Goal: Transaction & Acquisition: Purchase product/service

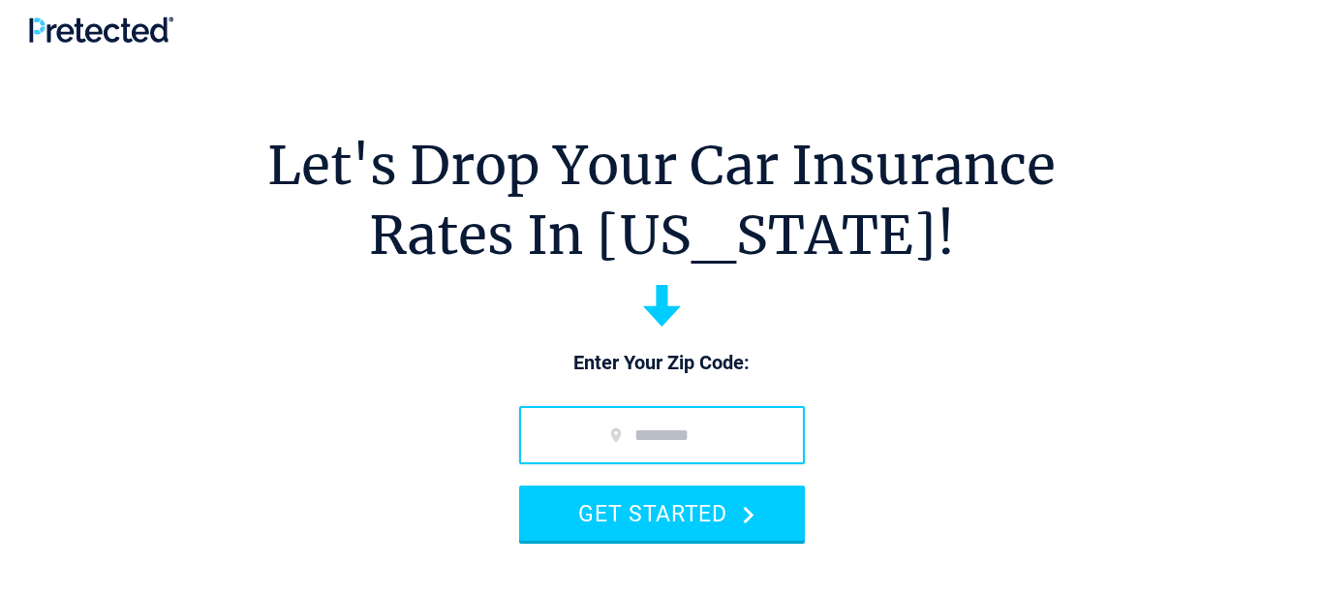
click at [604, 430] on input "zip code" at bounding box center [662, 435] width 286 height 58
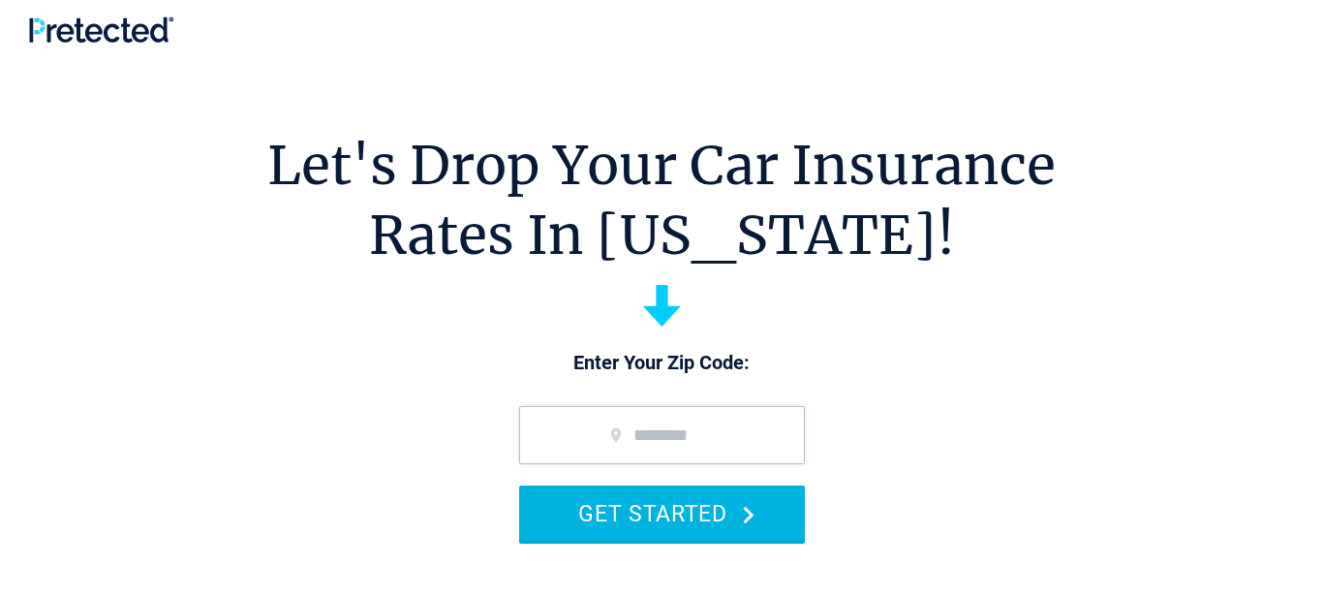
type input "*****"
click at [599, 496] on button "GET STARTED" at bounding box center [662, 512] width 286 height 55
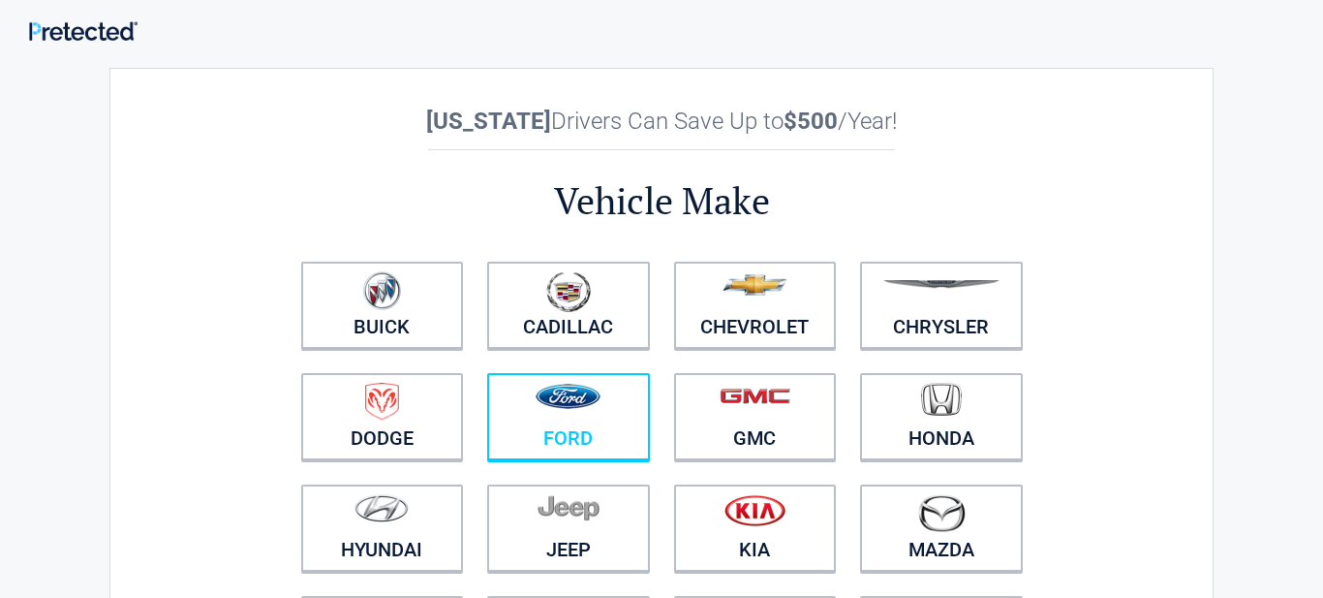
click at [559, 424] on figure at bounding box center [568, 405] width 139 height 44
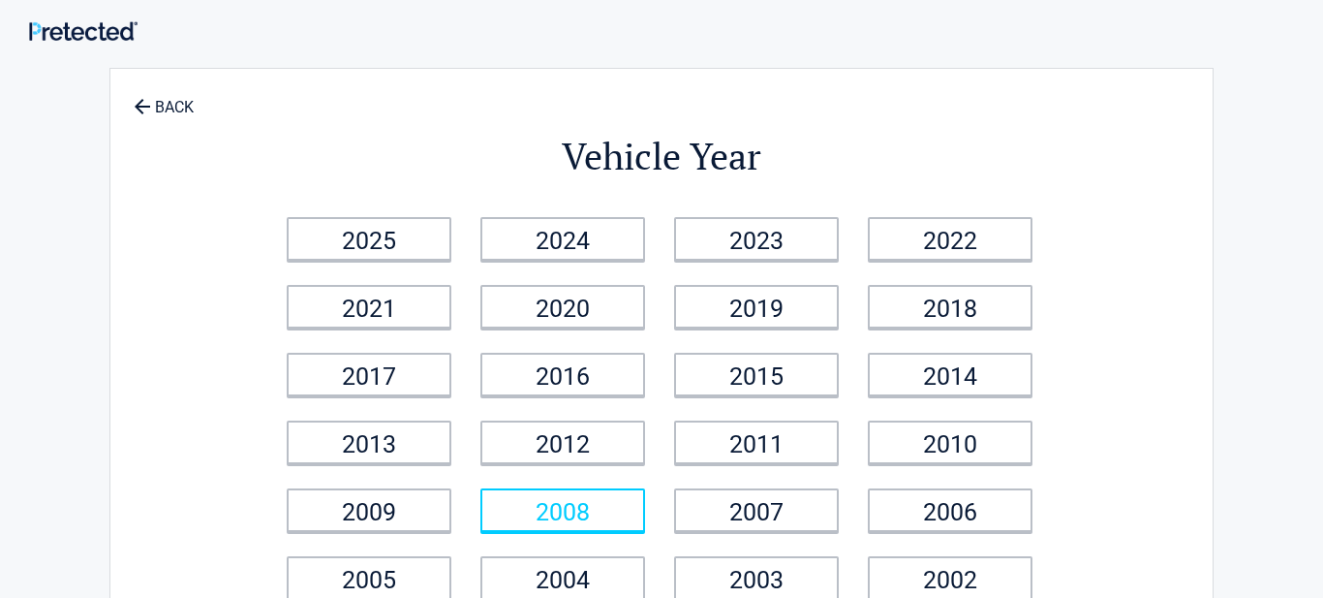
click at [562, 502] on link "2008" at bounding box center [562, 510] width 165 height 44
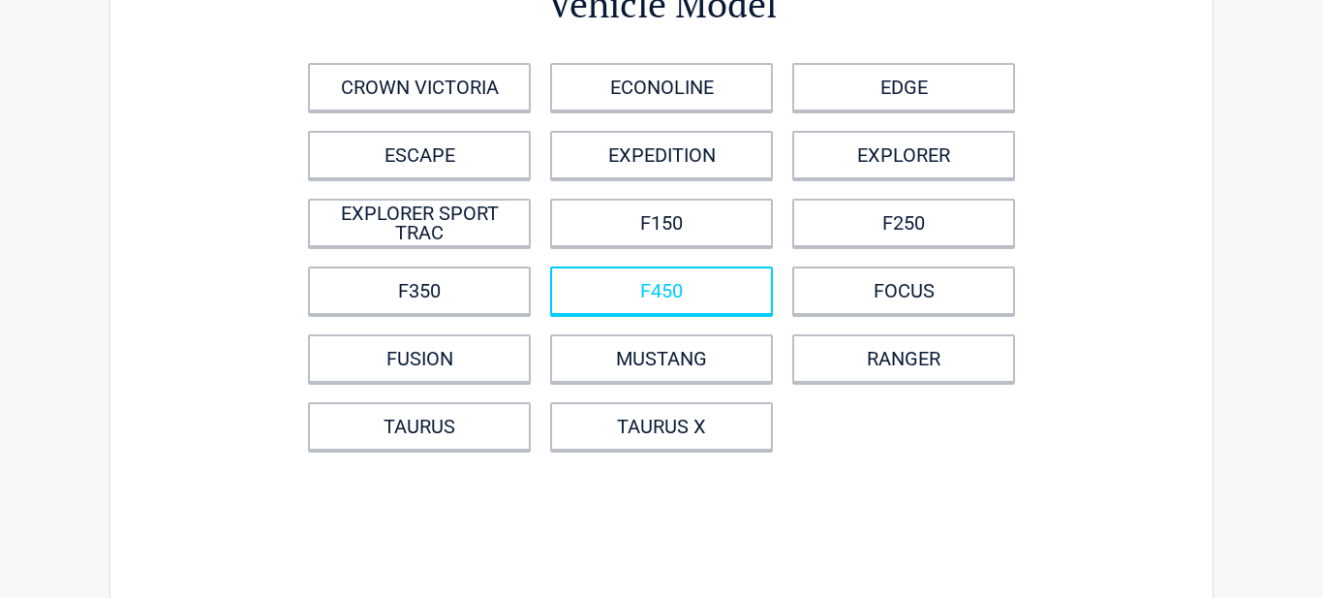
scroll to position [155, 0]
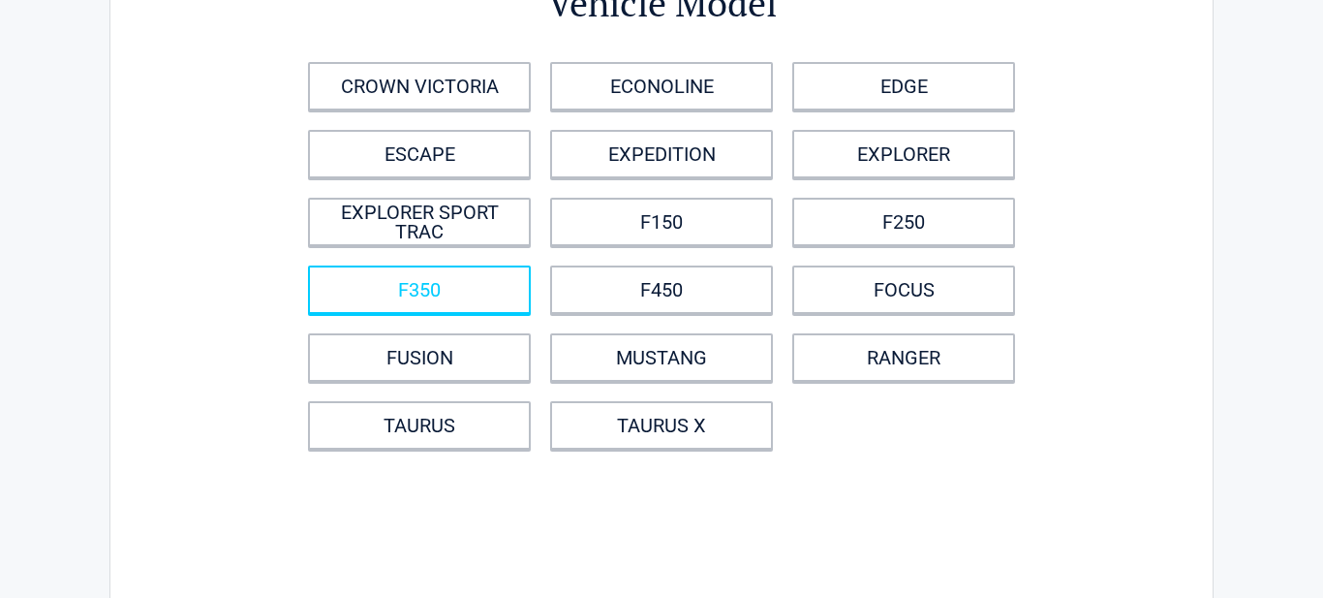
click at [406, 284] on link "F350" at bounding box center [419, 289] width 223 height 48
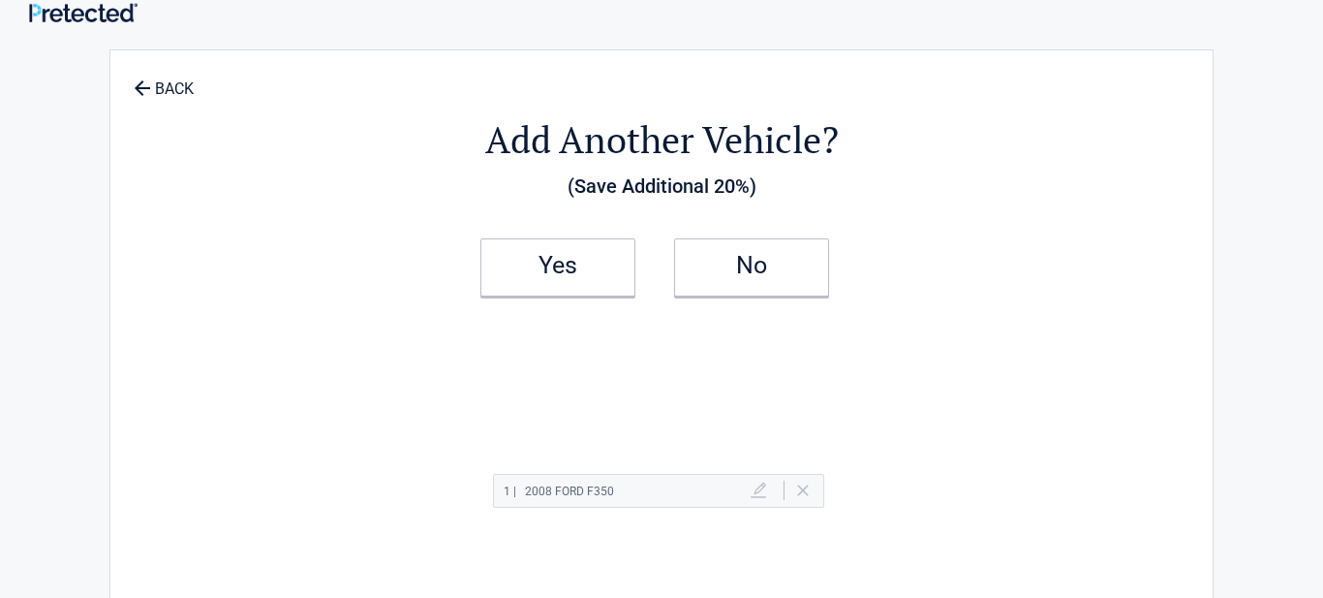
scroll to position [0, 0]
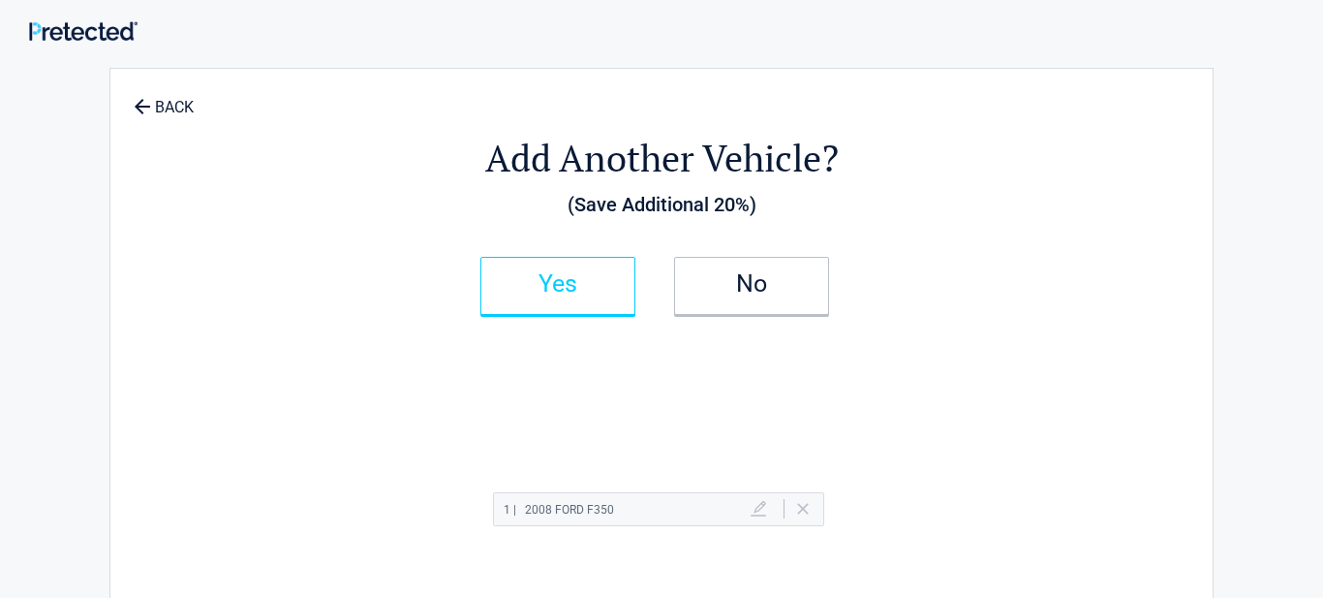
click at [559, 297] on link "Yes" at bounding box center [557, 286] width 155 height 58
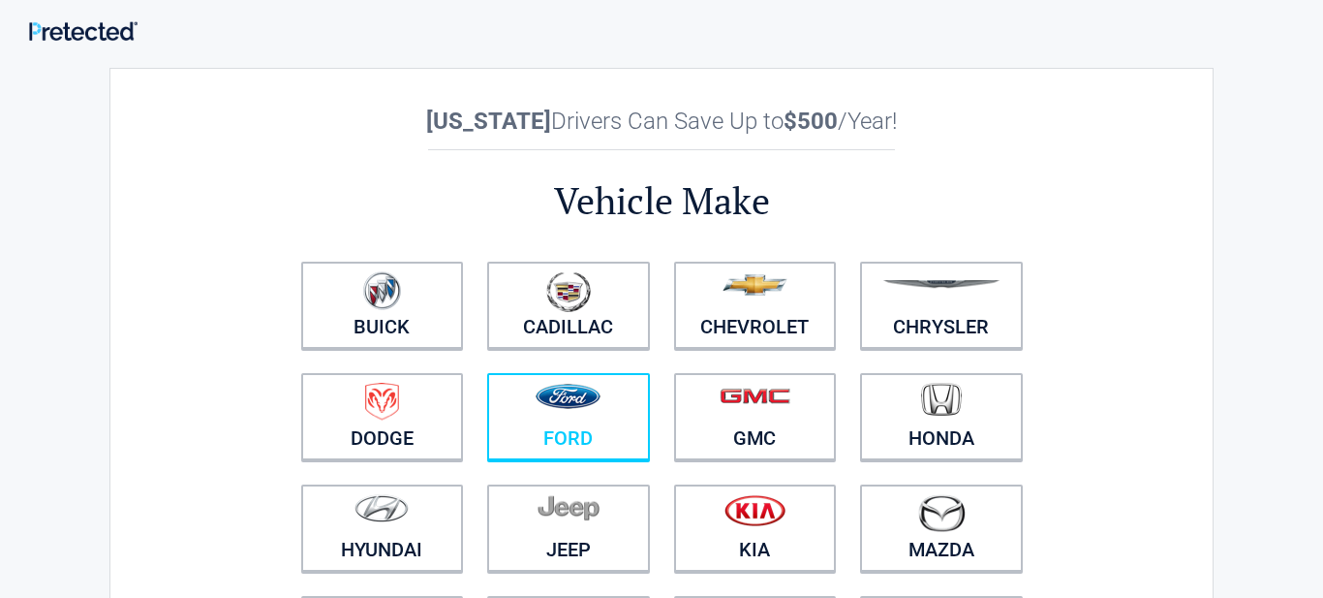
click at [544, 415] on figure at bounding box center [568, 405] width 139 height 44
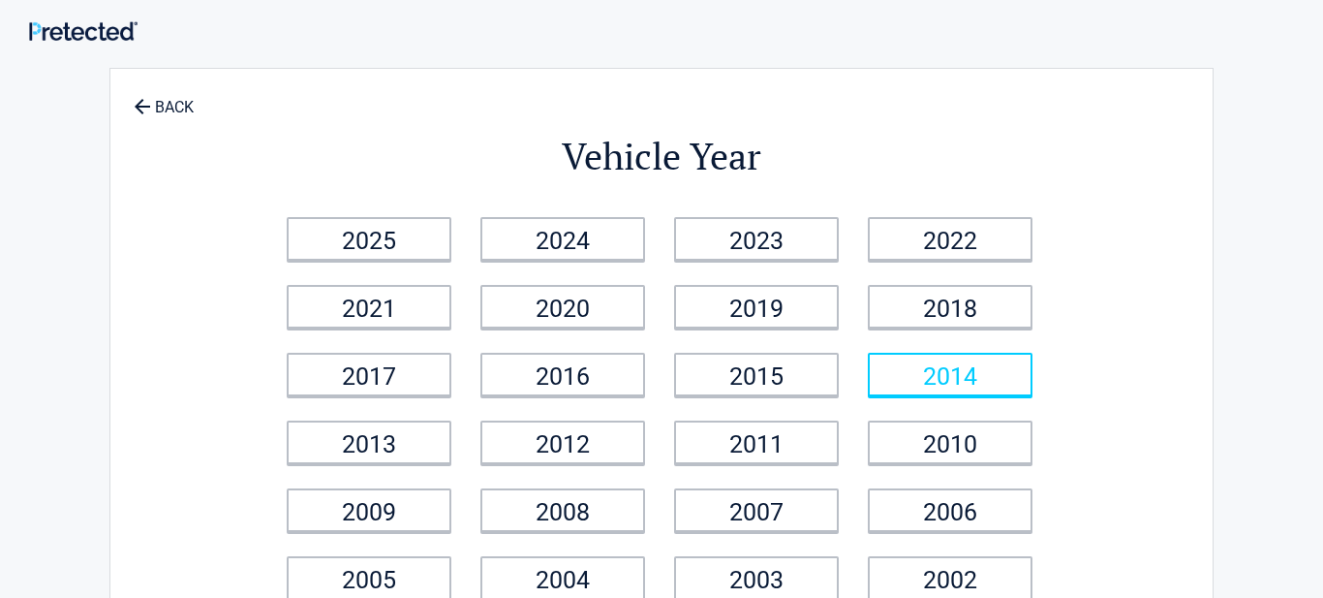
click at [900, 382] on link "2014" at bounding box center [950, 375] width 165 height 44
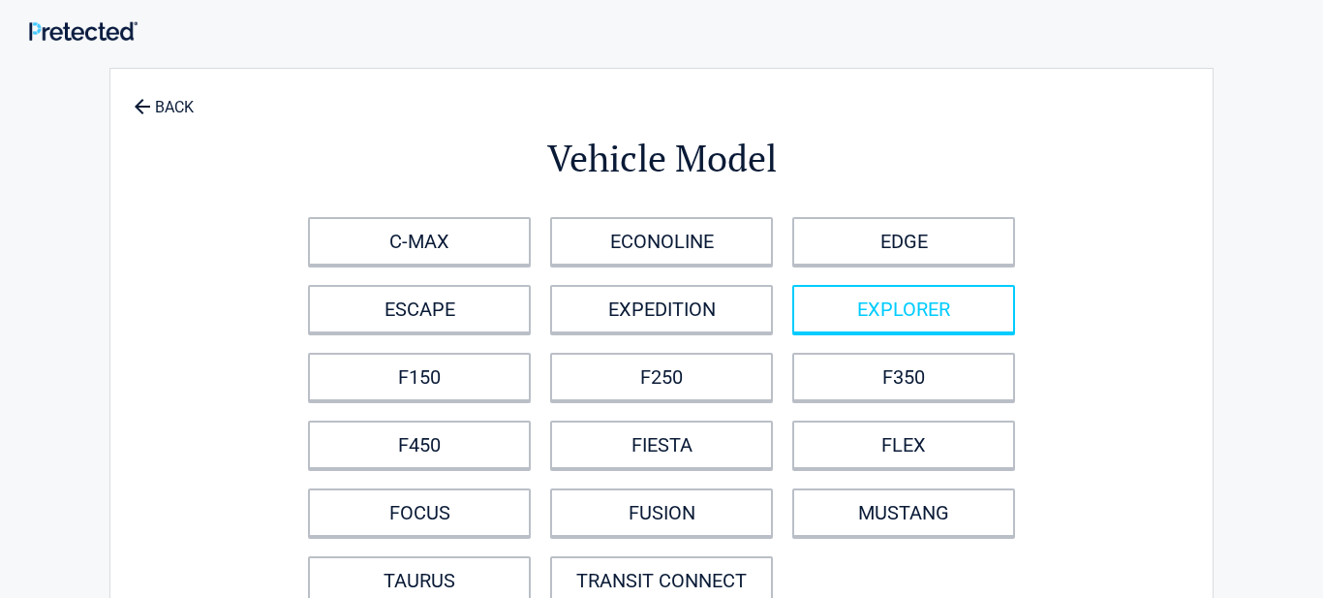
click at [915, 320] on link "EXPLORER" at bounding box center [903, 309] width 223 height 48
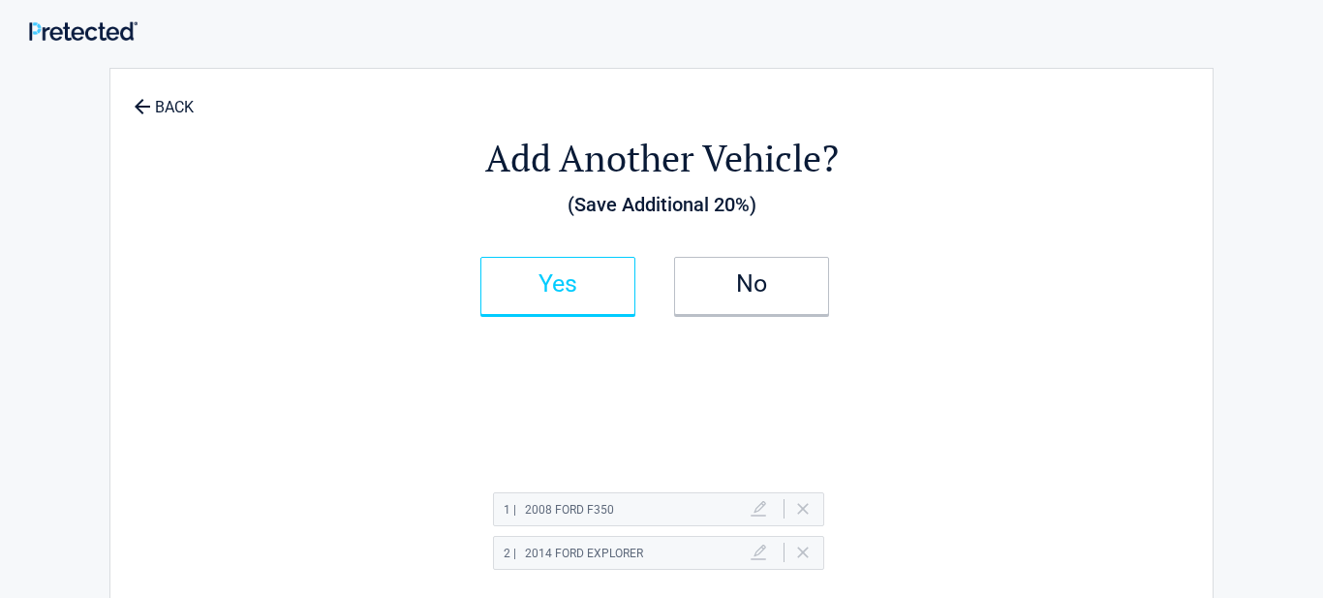
click at [598, 284] on h2 "Yes" at bounding box center [558, 284] width 114 height 14
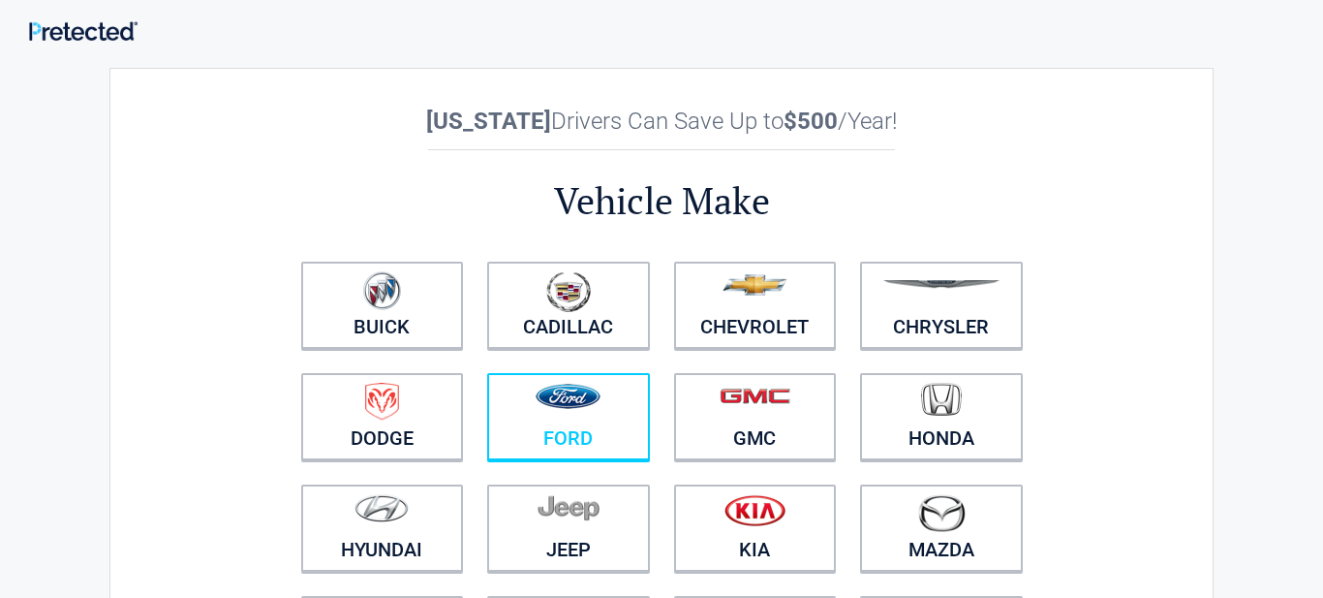
click at [585, 402] on img at bounding box center [568, 396] width 65 height 25
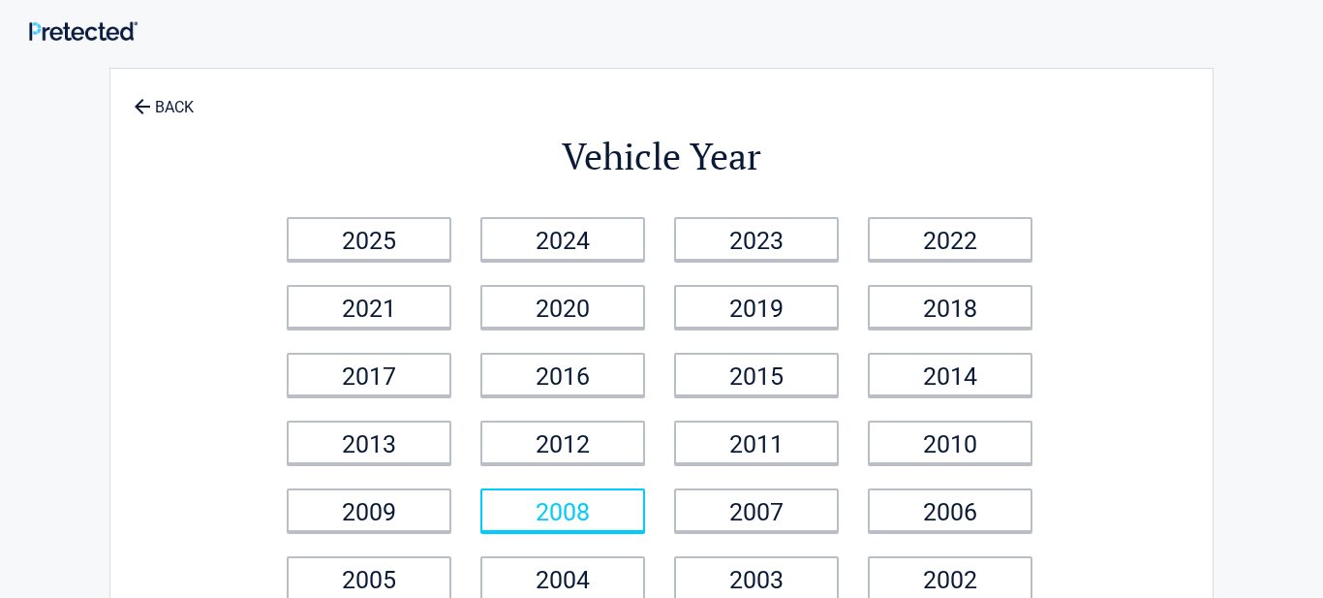
click at [567, 506] on link "2008" at bounding box center [562, 510] width 165 height 44
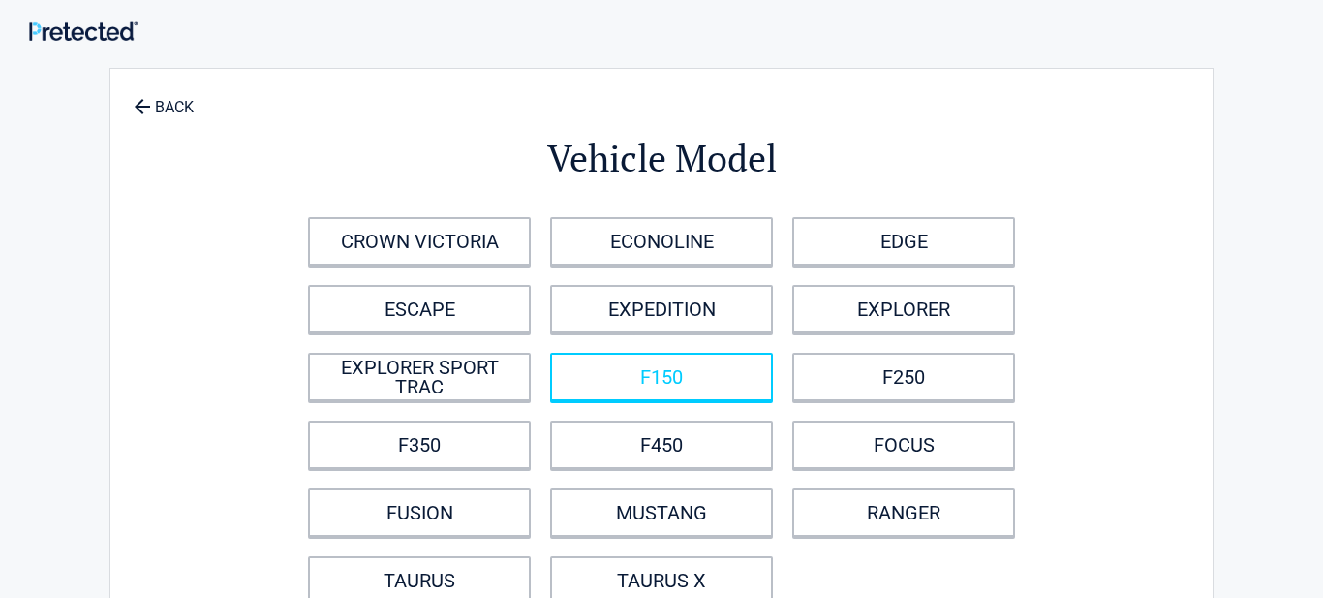
click at [698, 365] on link "F150" at bounding box center [661, 377] width 223 height 48
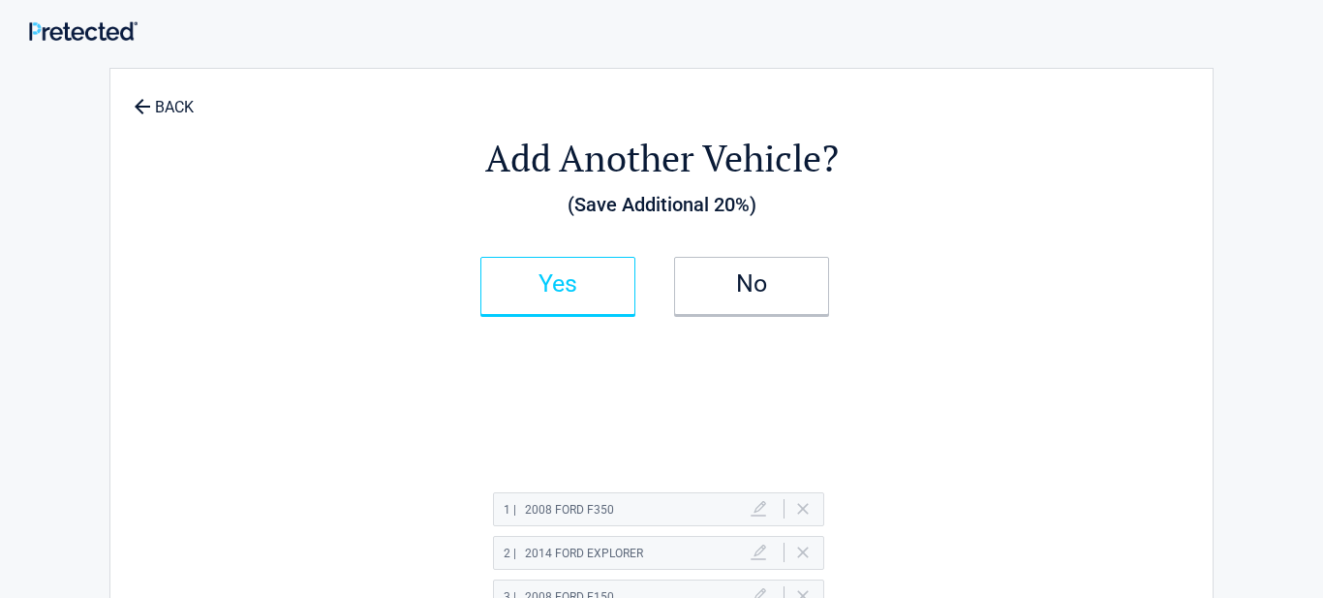
click at [583, 302] on link "Yes" at bounding box center [557, 286] width 155 height 58
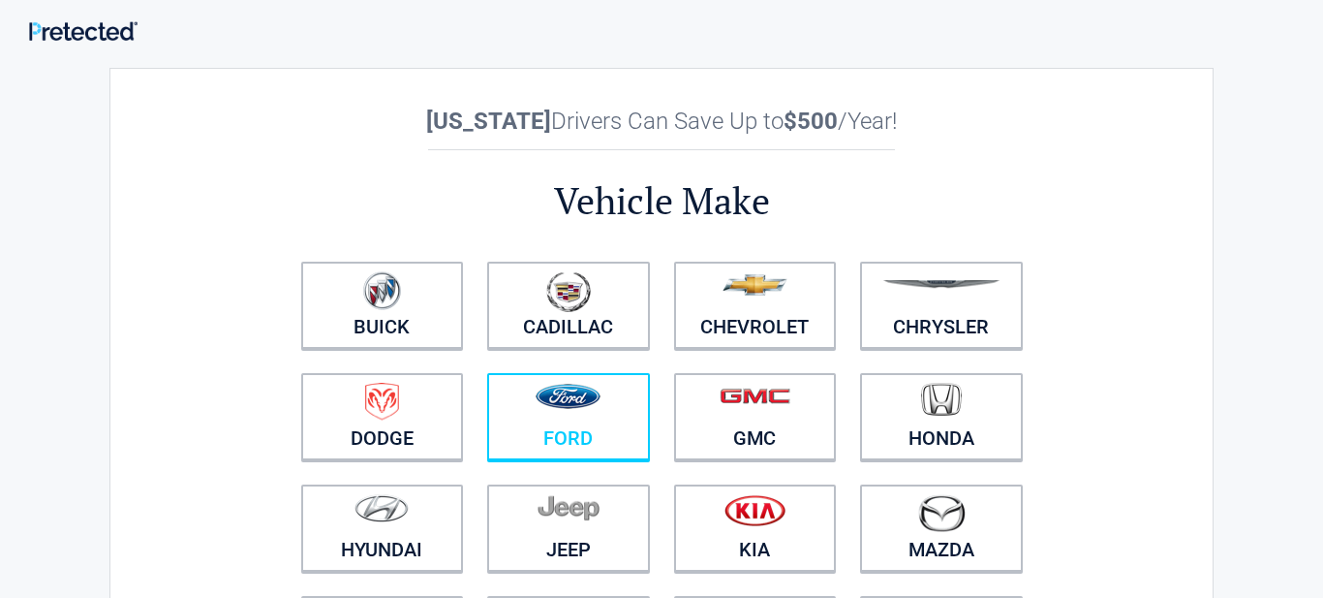
click at [583, 396] on img at bounding box center [568, 396] width 65 height 25
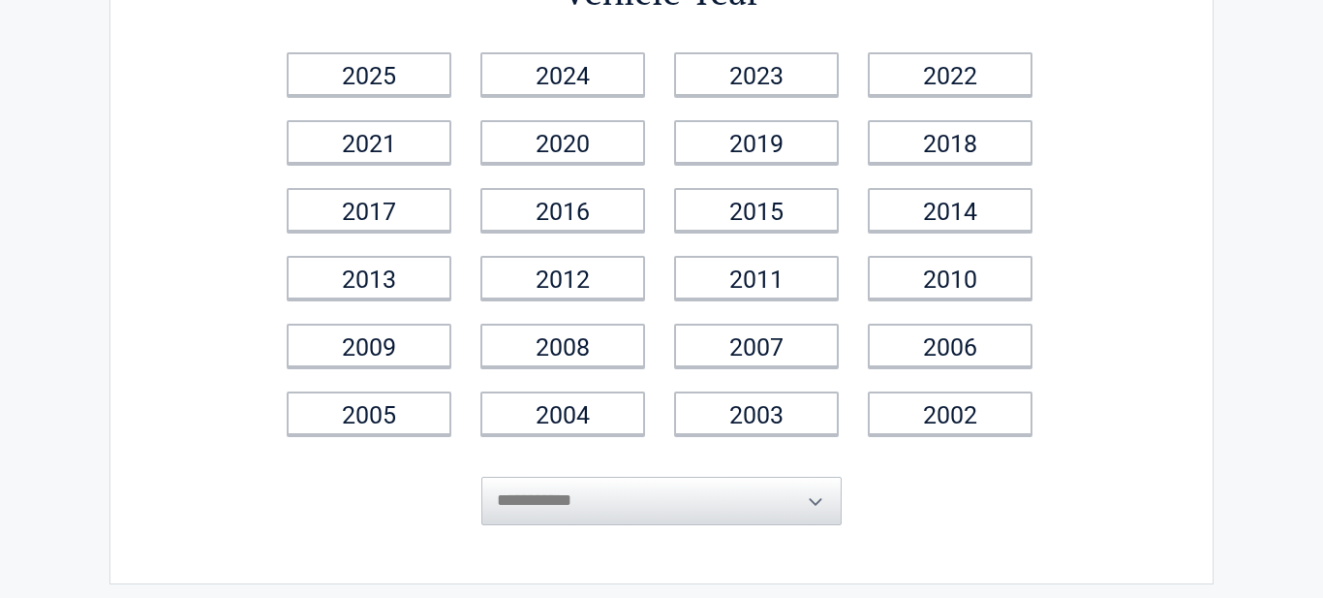
scroll to position [232, 0]
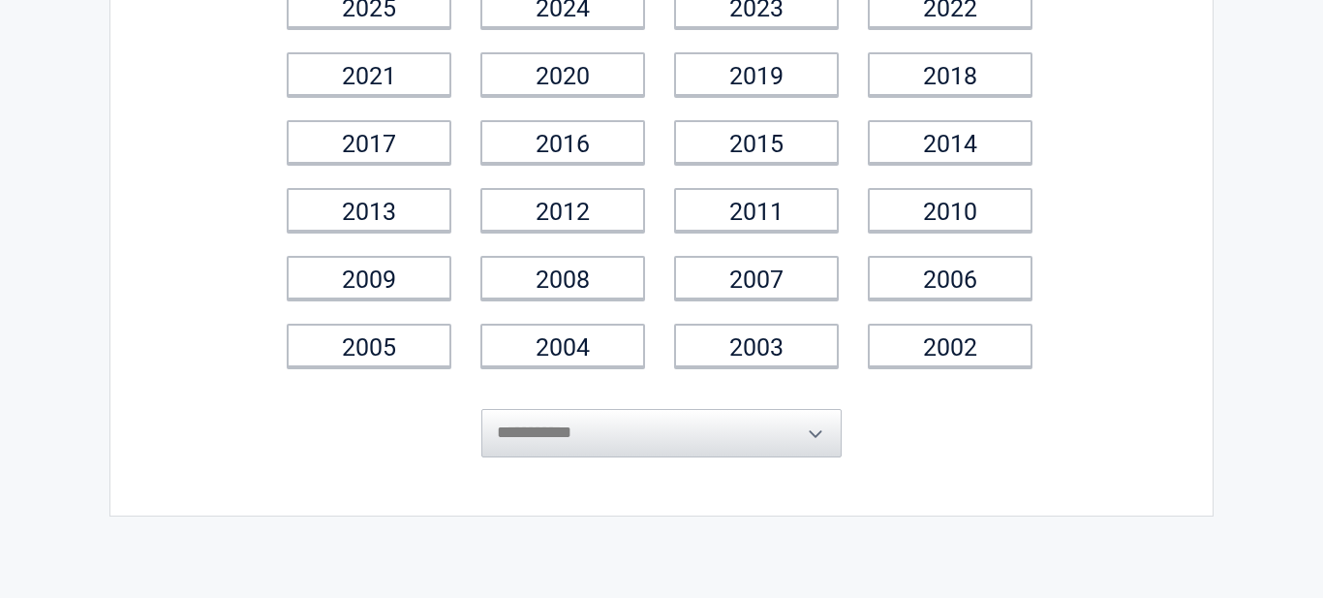
click at [811, 434] on span "**********" at bounding box center [661, 418] width 360 height 77
click at [812, 432] on span "**********" at bounding box center [661, 418] width 360 height 77
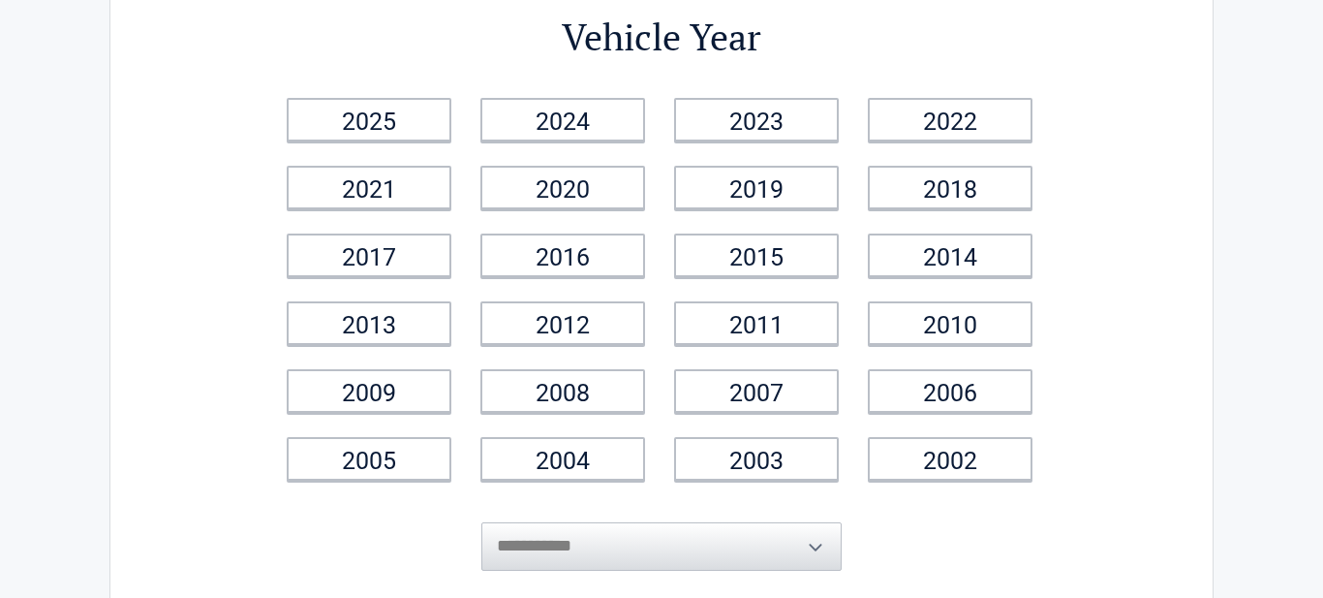
scroll to position [116, 0]
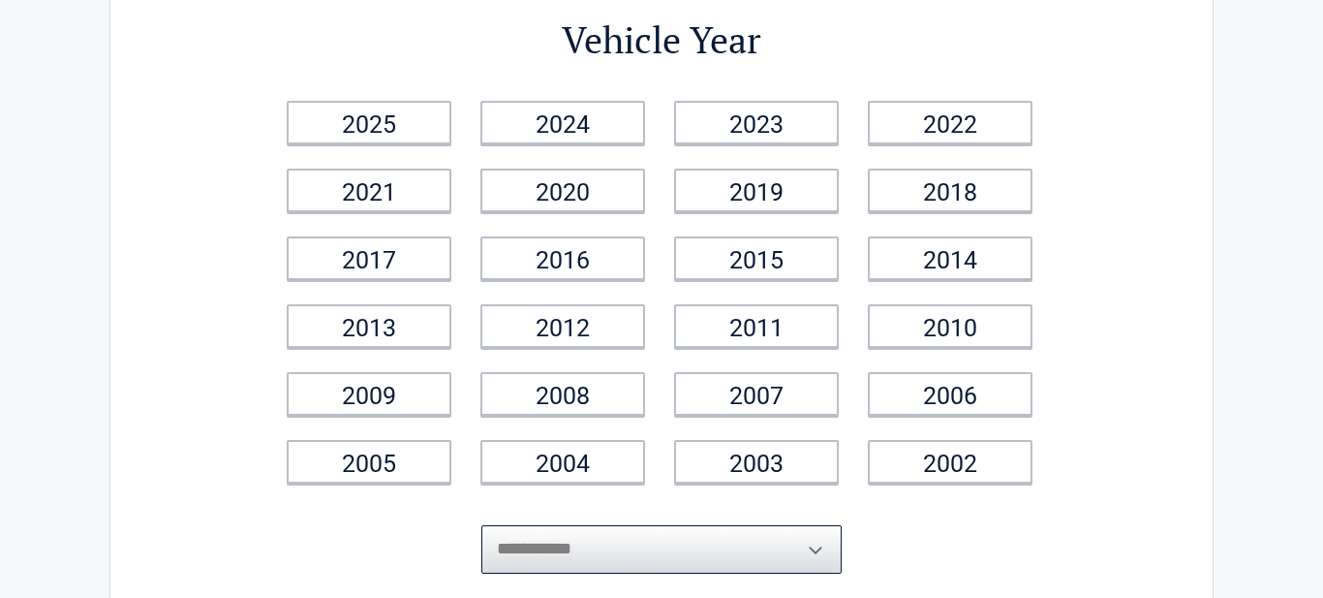
click at [537, 551] on select "**********" at bounding box center [661, 549] width 360 height 48
click select "**********" at bounding box center [661, 549] width 360 height 48
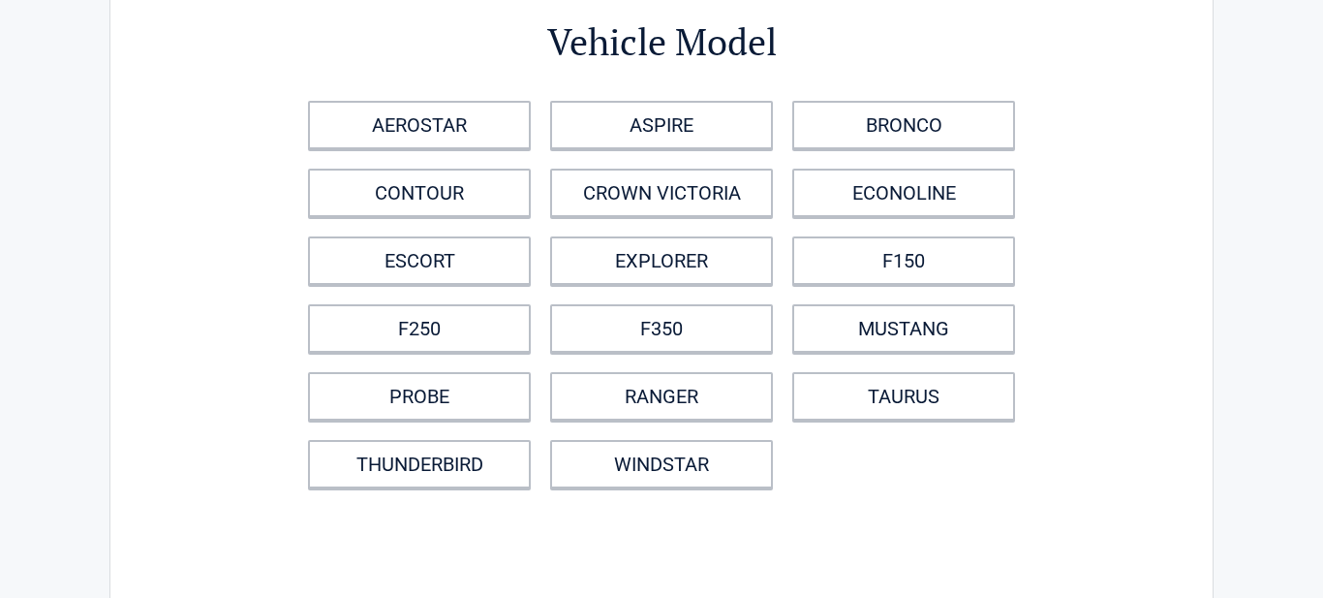
scroll to position [0, 0]
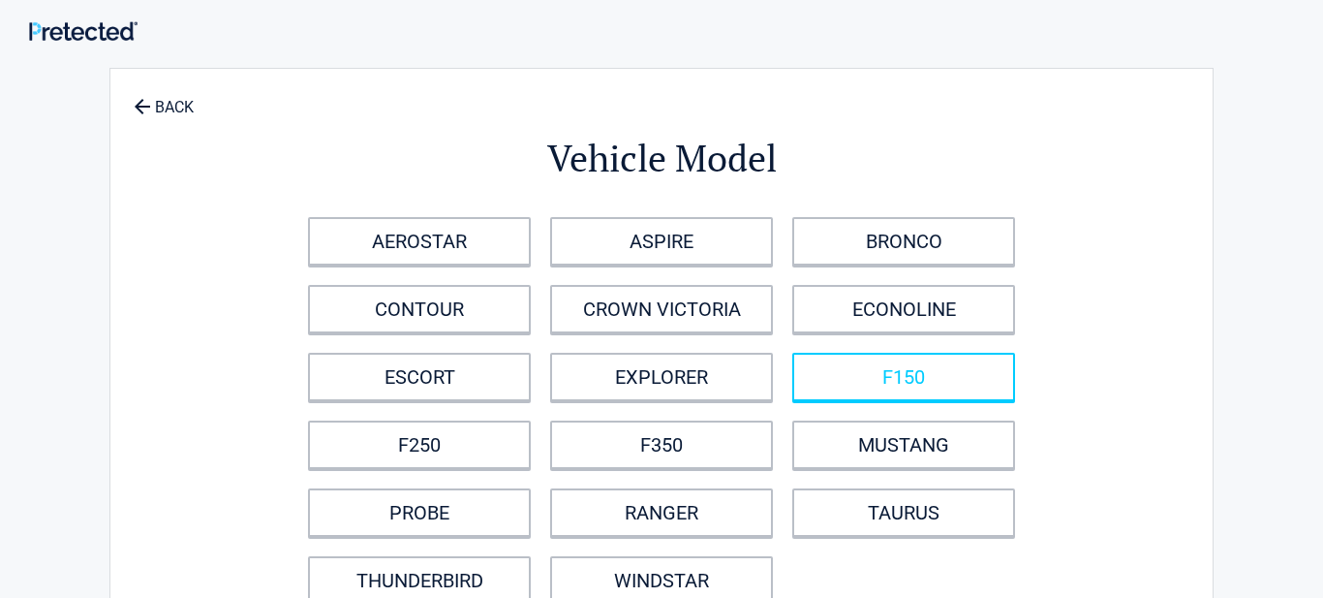
click at [930, 374] on link "F150" at bounding box center [903, 377] width 223 height 48
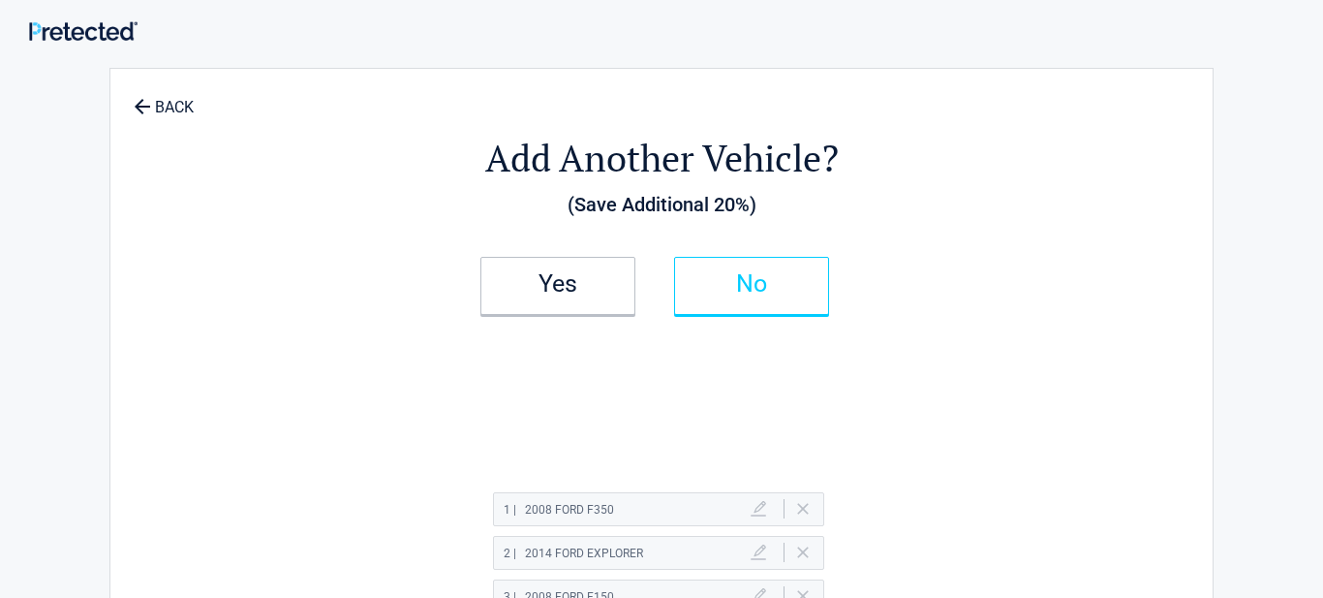
click at [749, 277] on h2 "No" at bounding box center [751, 284] width 114 height 14
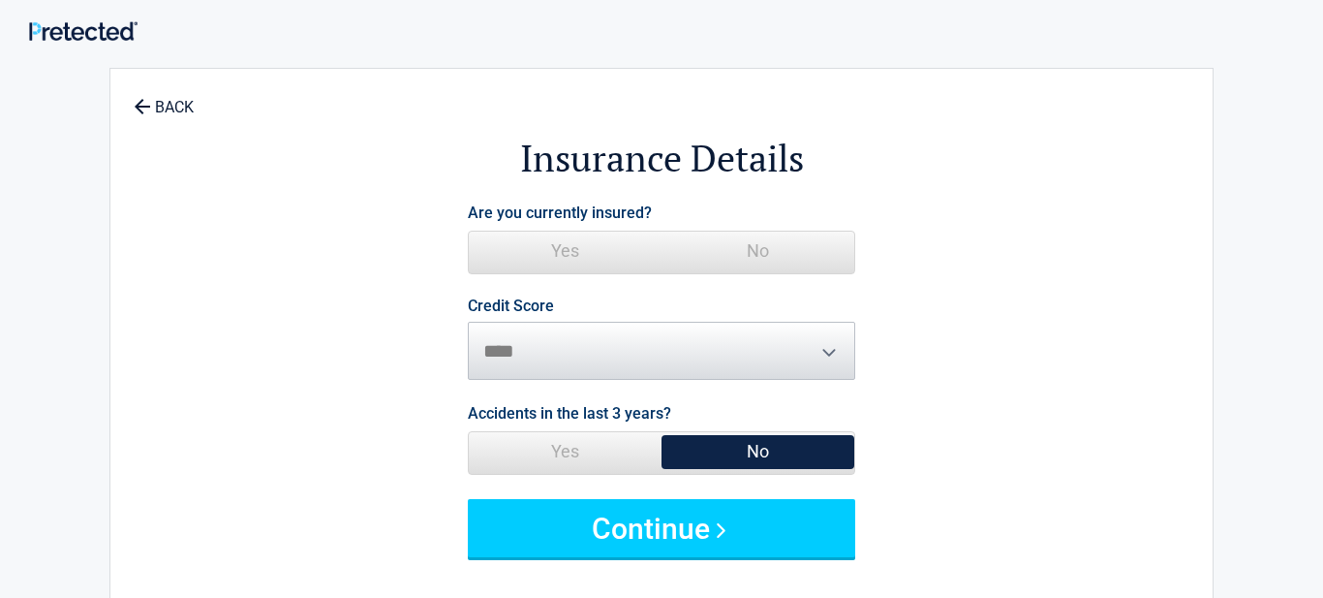
click at [573, 254] on span "Yes" at bounding box center [565, 250] width 193 height 39
